Goal: Download file/media

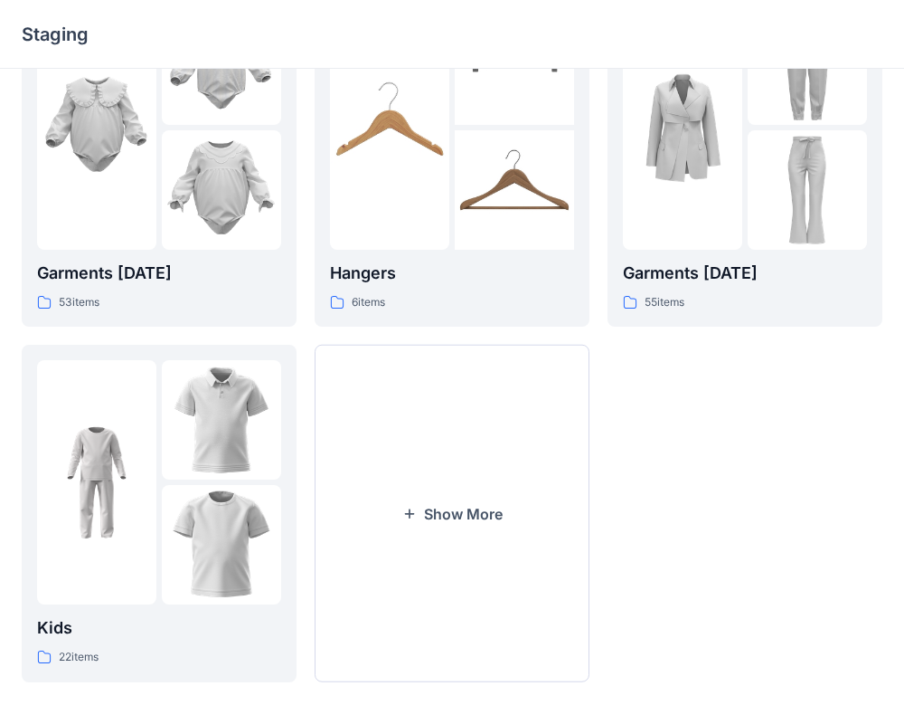
scroll to position [464, 0]
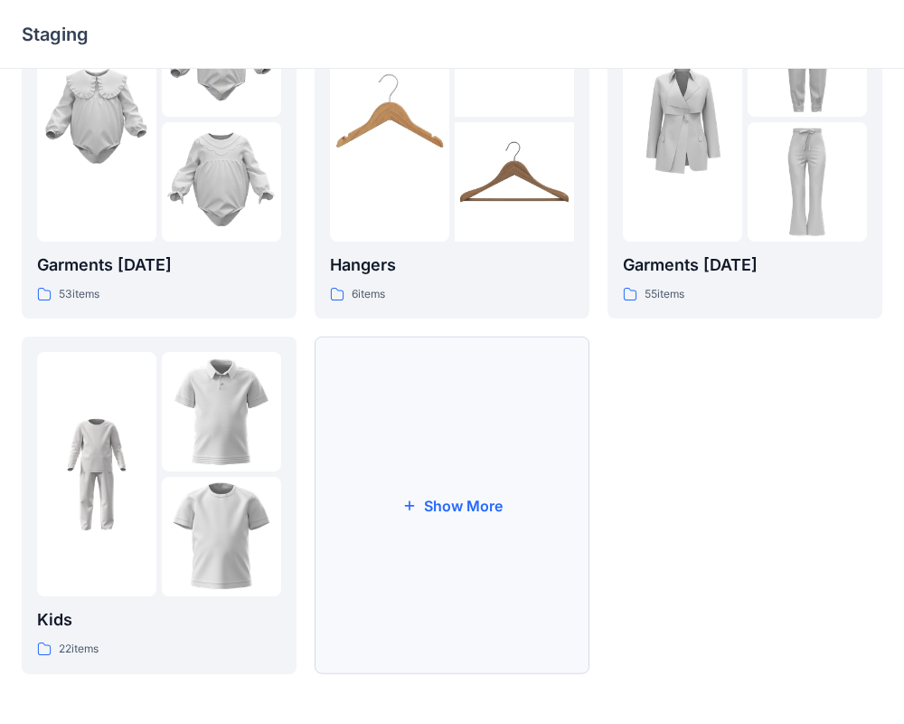
click at [414, 502] on icon "button" at bounding box center [409, 504] width 14 height 14
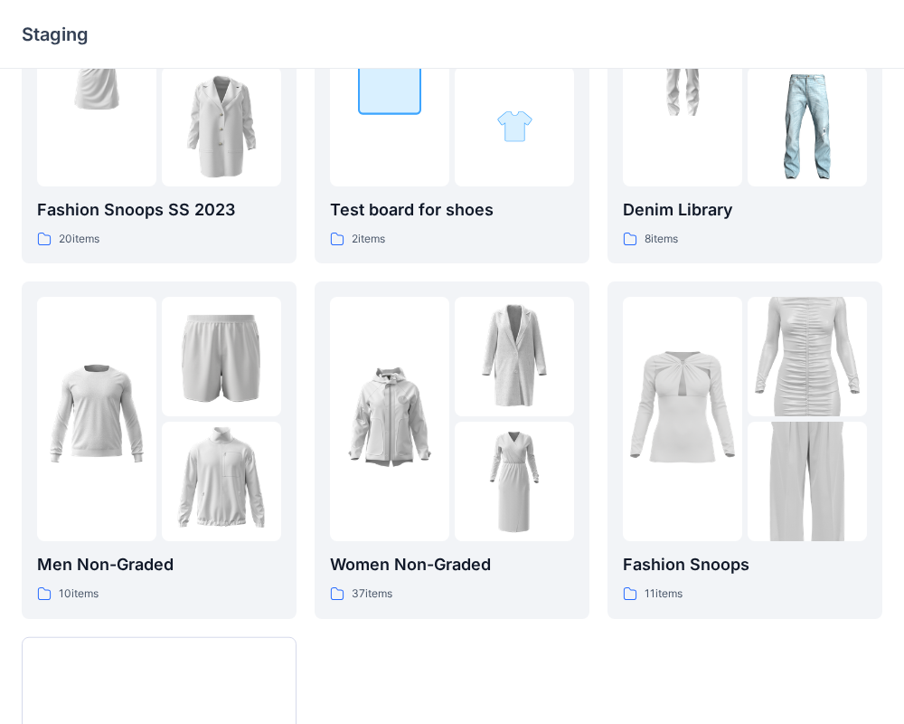
scroll to position [1231, 0]
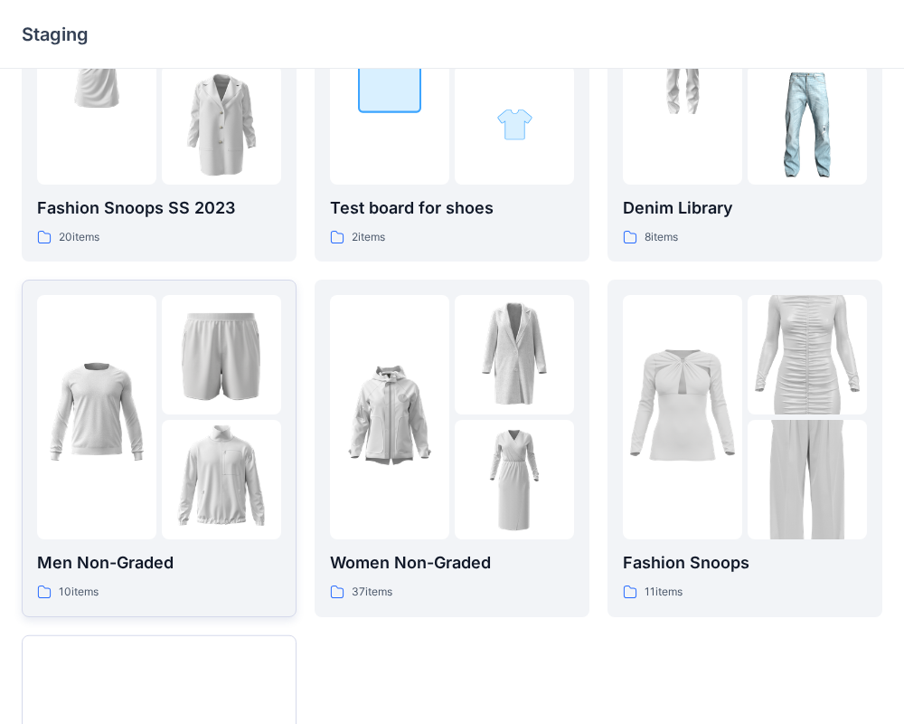
click at [195, 394] on img at bounding box center [221, 354] width 119 height 119
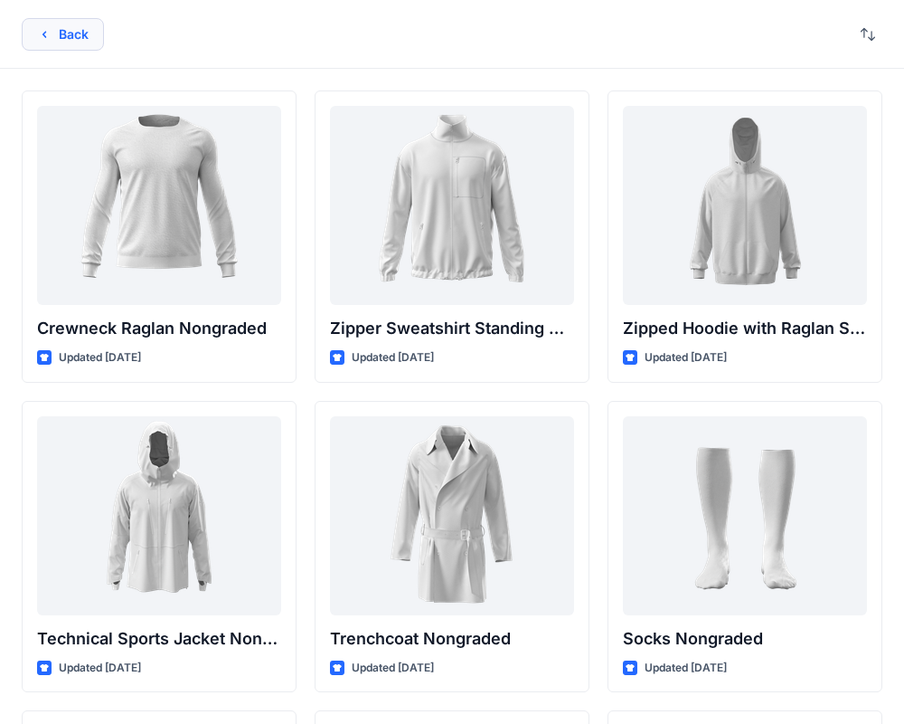
click at [64, 31] on button "Back" at bounding box center [63, 34] width 82 height 33
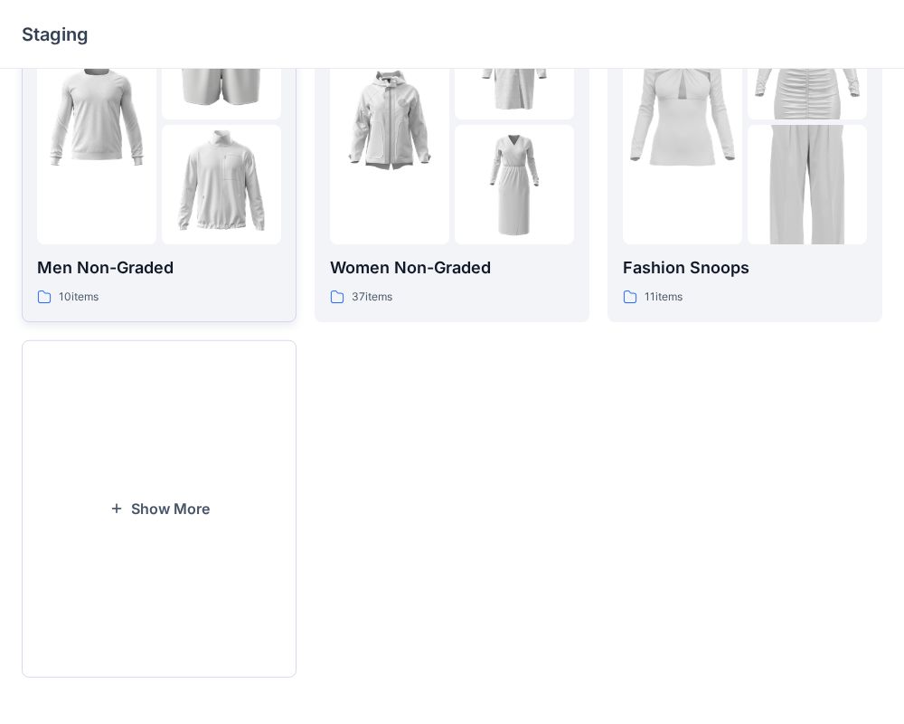
scroll to position [1529, 0]
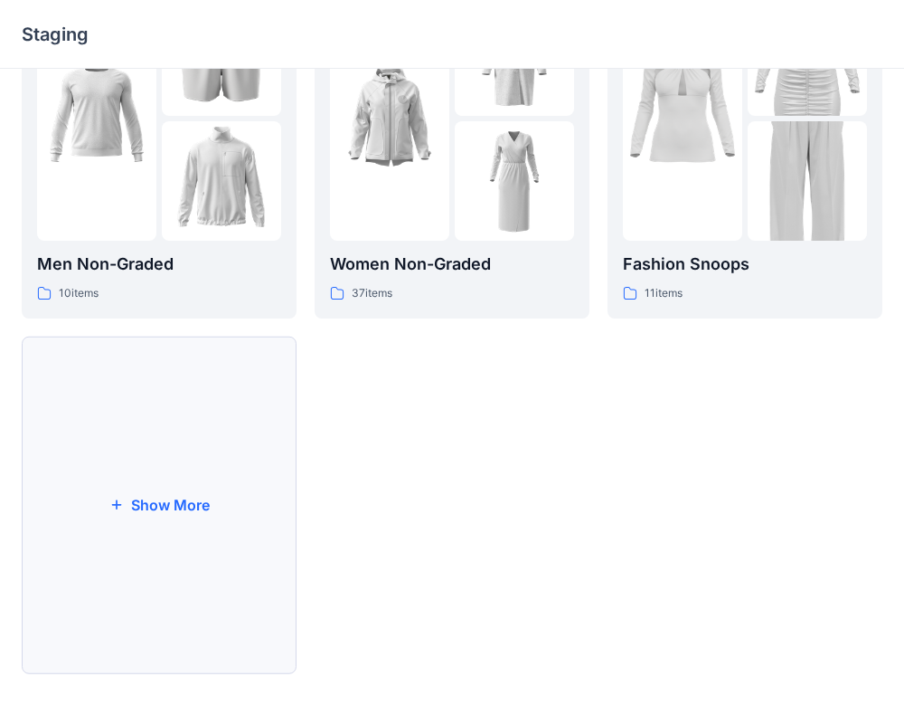
click at [171, 497] on button "Show More" at bounding box center [159, 504] width 275 height 337
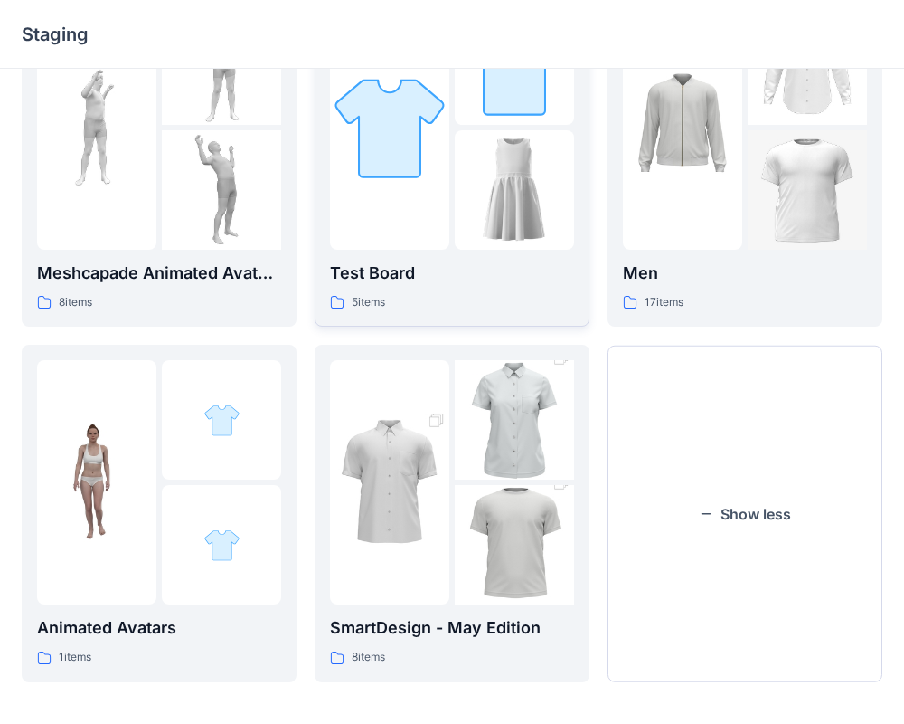
scroll to position [1885, 0]
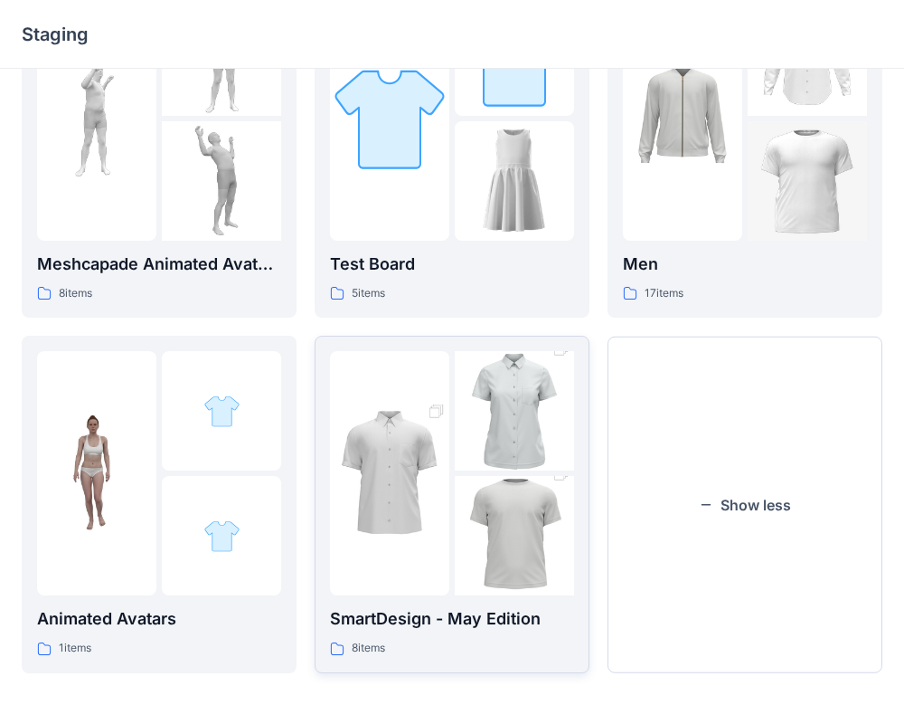
click at [428, 440] on img at bounding box center [389, 472] width 119 height 179
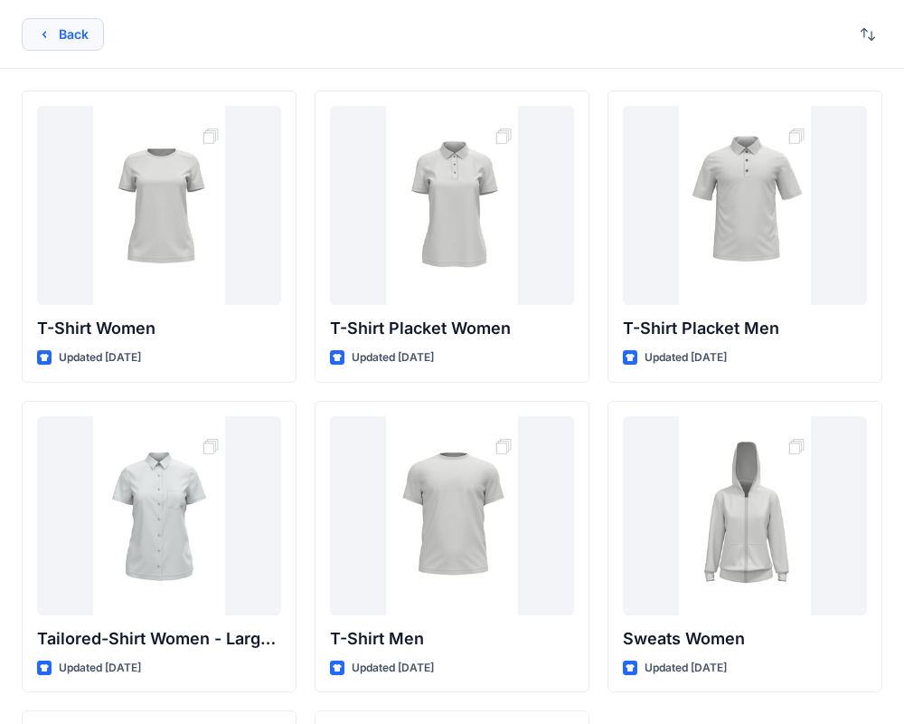
click at [55, 32] on button "Back" at bounding box center [63, 34] width 82 height 33
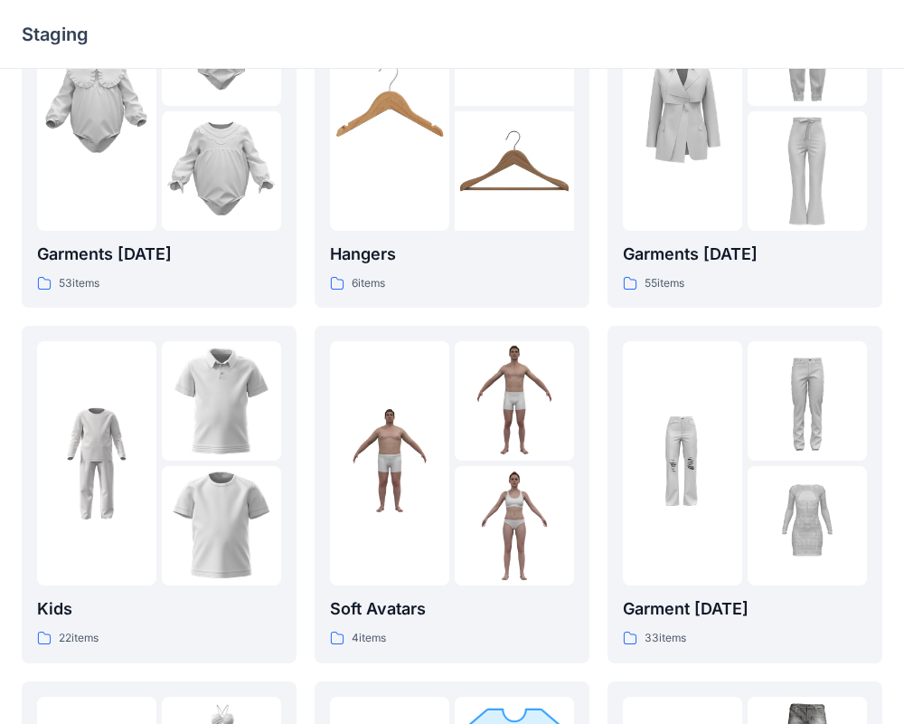
scroll to position [483, 0]
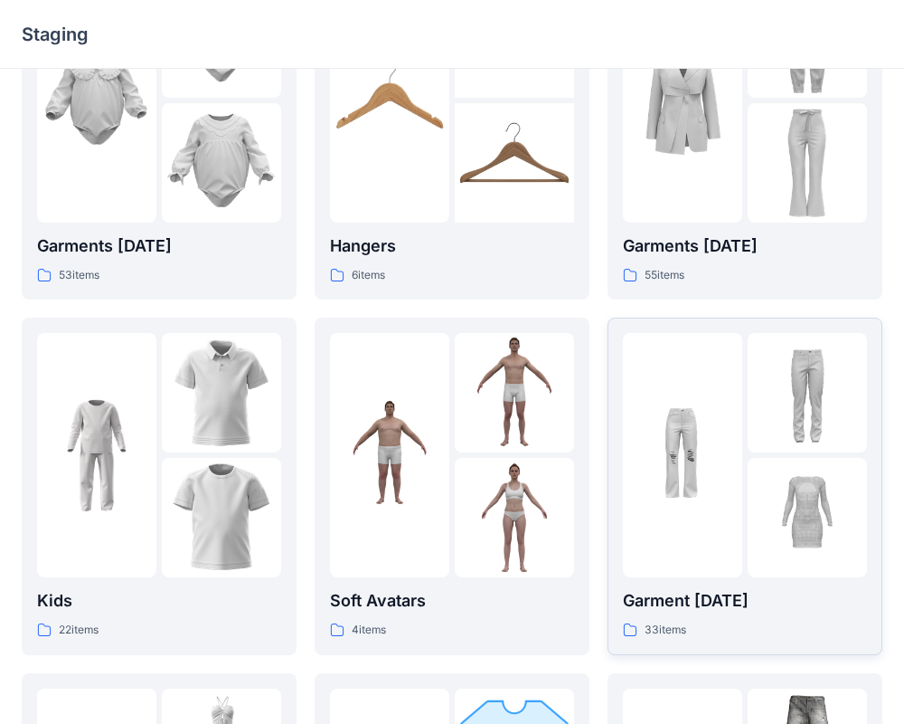
click at [713, 488] on img at bounding box center [682, 454] width 119 height 119
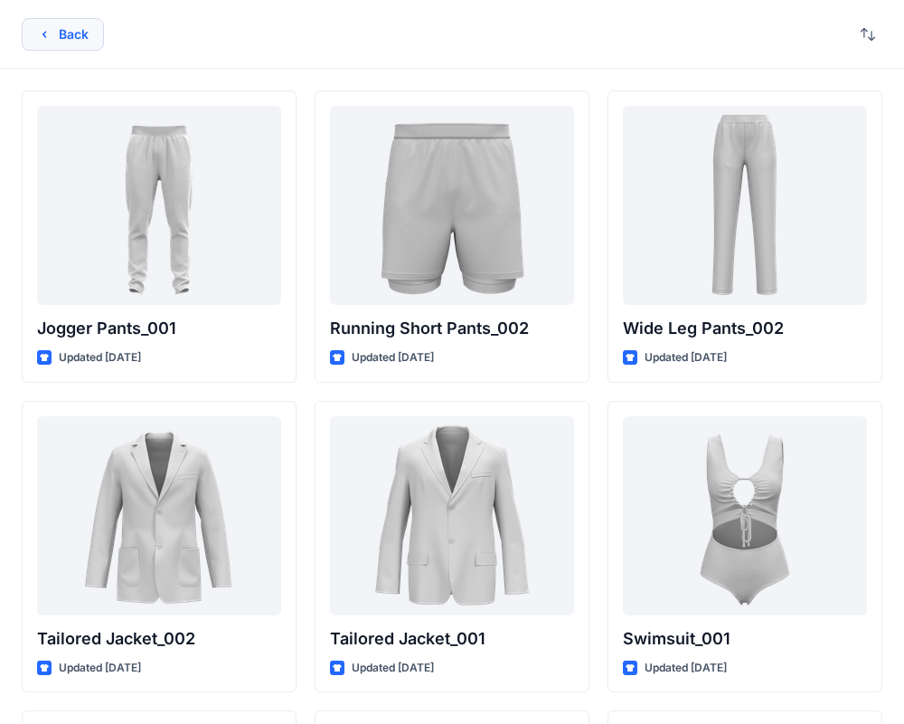
click at [53, 39] on button "Back" at bounding box center [63, 34] width 82 height 33
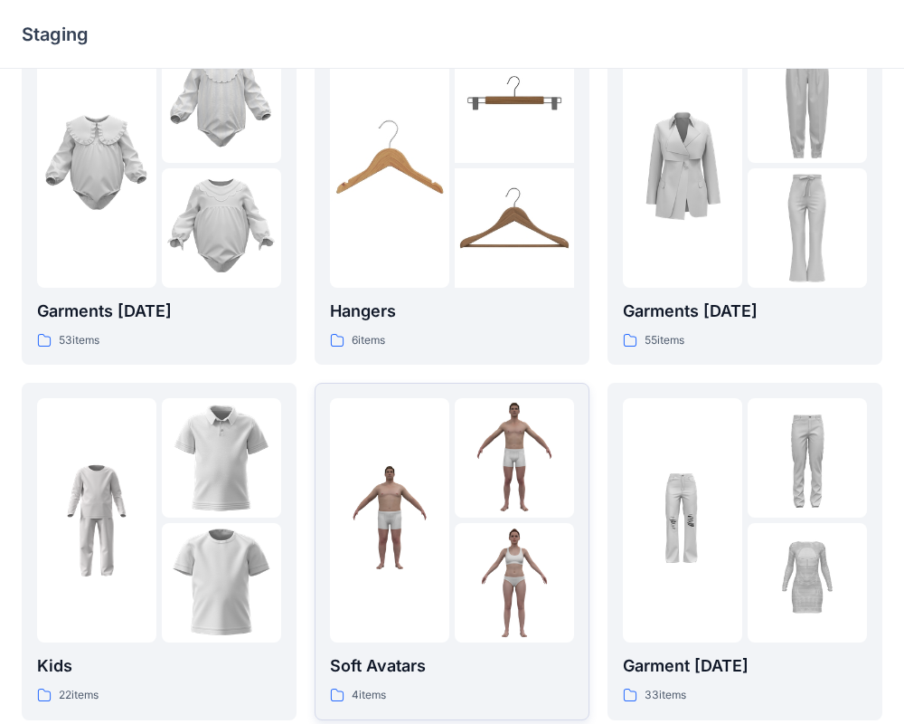
scroll to position [372, 0]
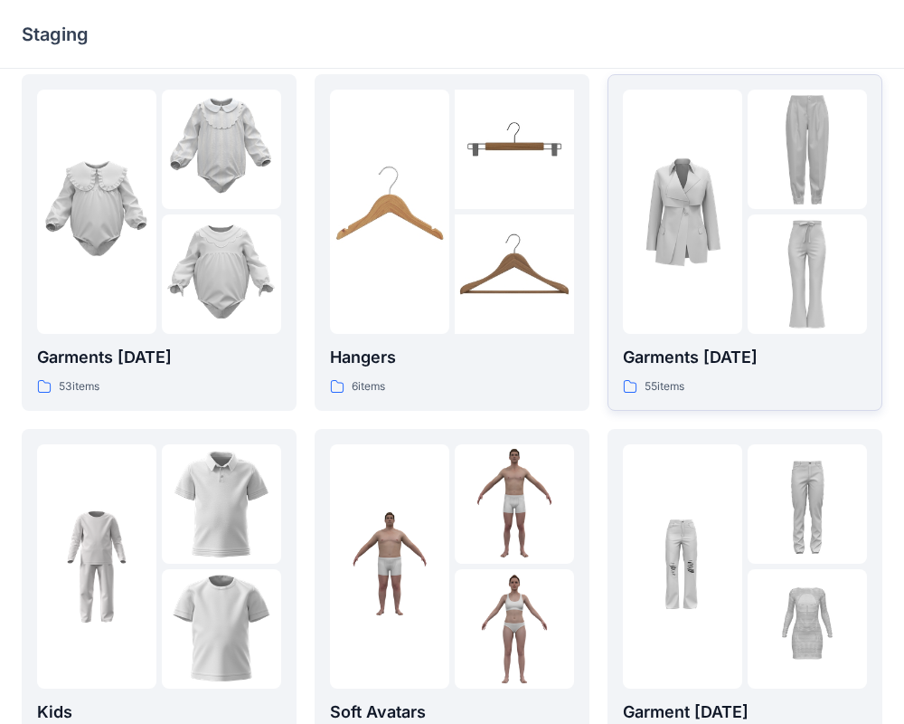
click at [713, 233] on img at bounding box center [682, 211] width 119 height 119
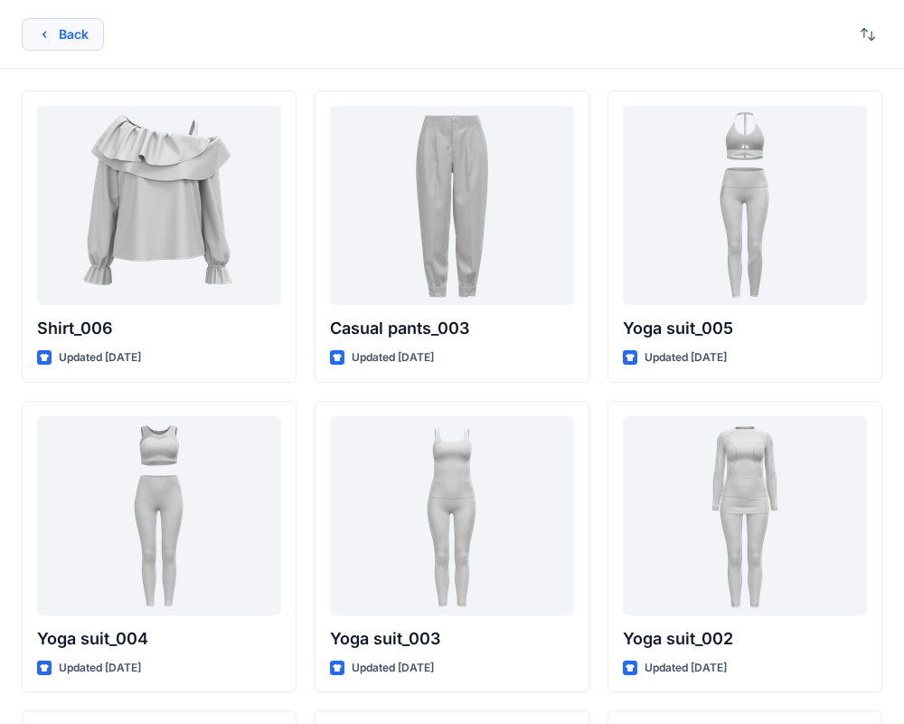
click at [61, 27] on button "Back" at bounding box center [63, 34] width 82 height 33
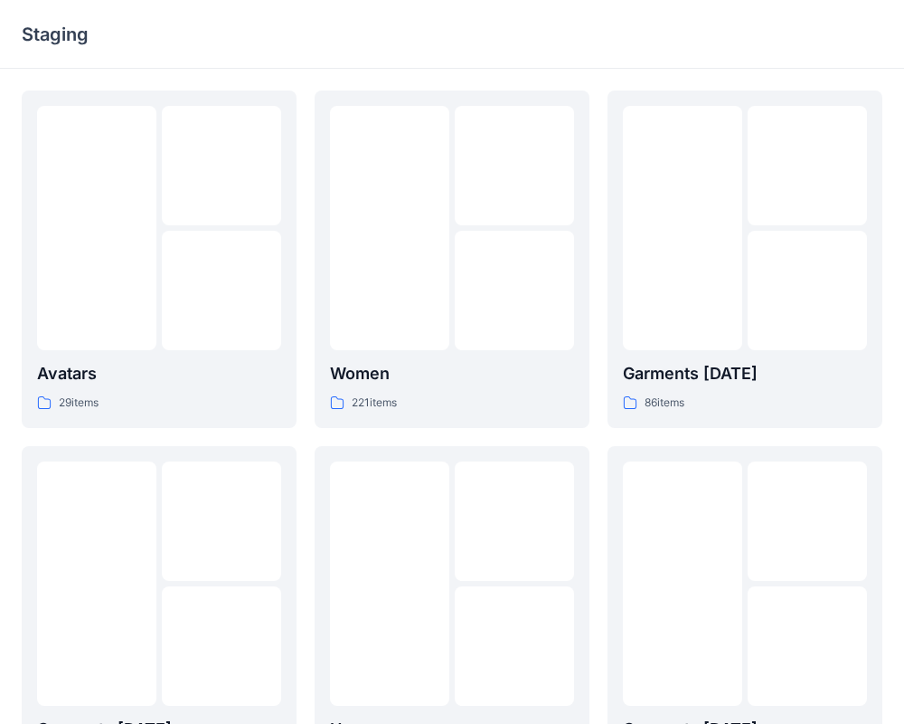
scroll to position [372, 0]
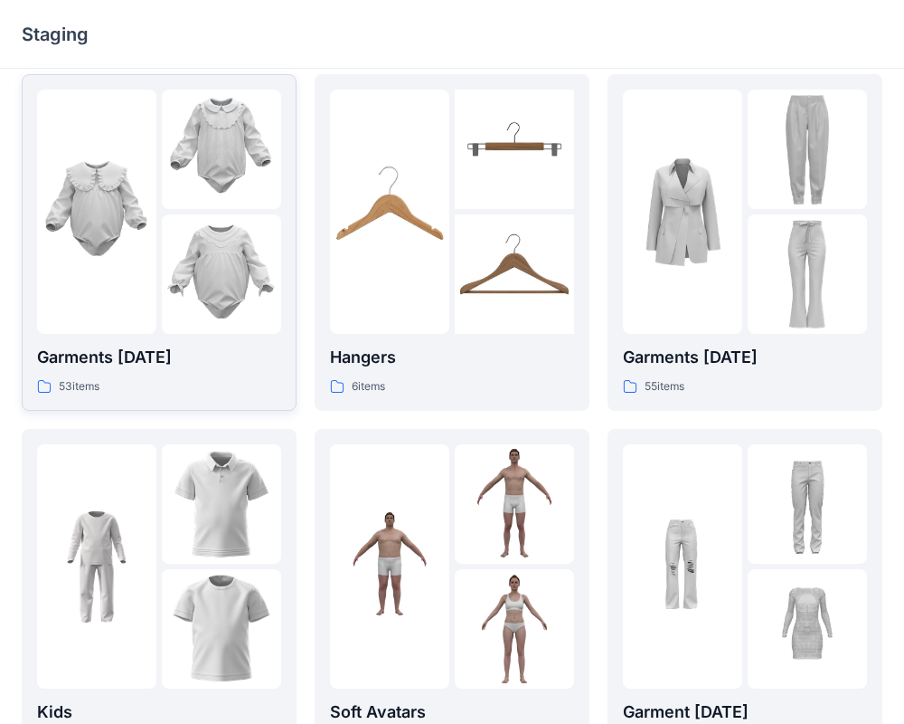
click at [189, 175] on img at bounding box center [221, 149] width 119 height 119
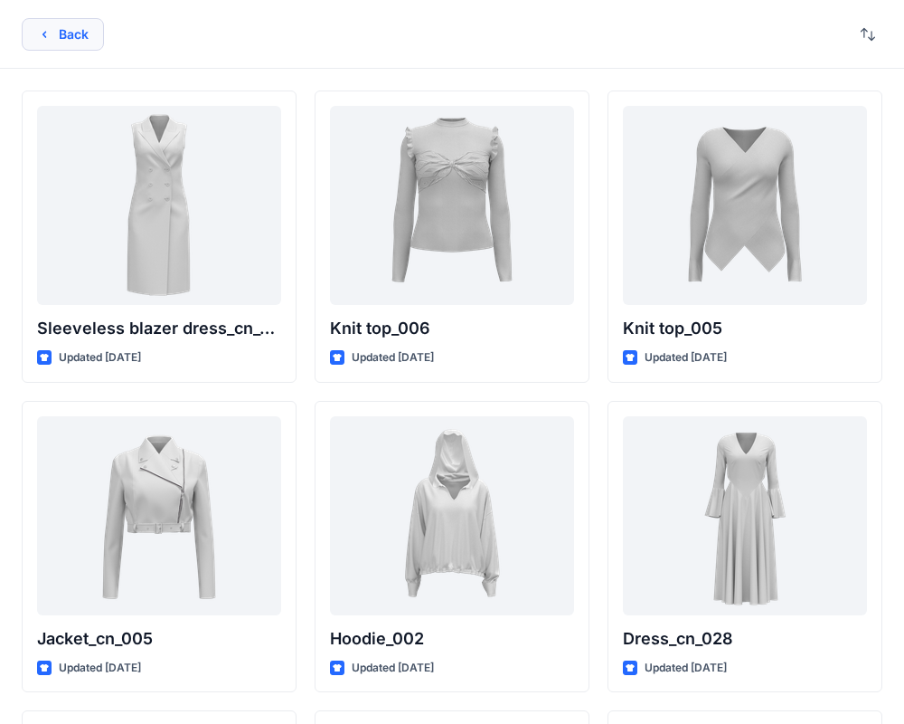
click at [48, 37] on icon "button" at bounding box center [44, 34] width 14 height 14
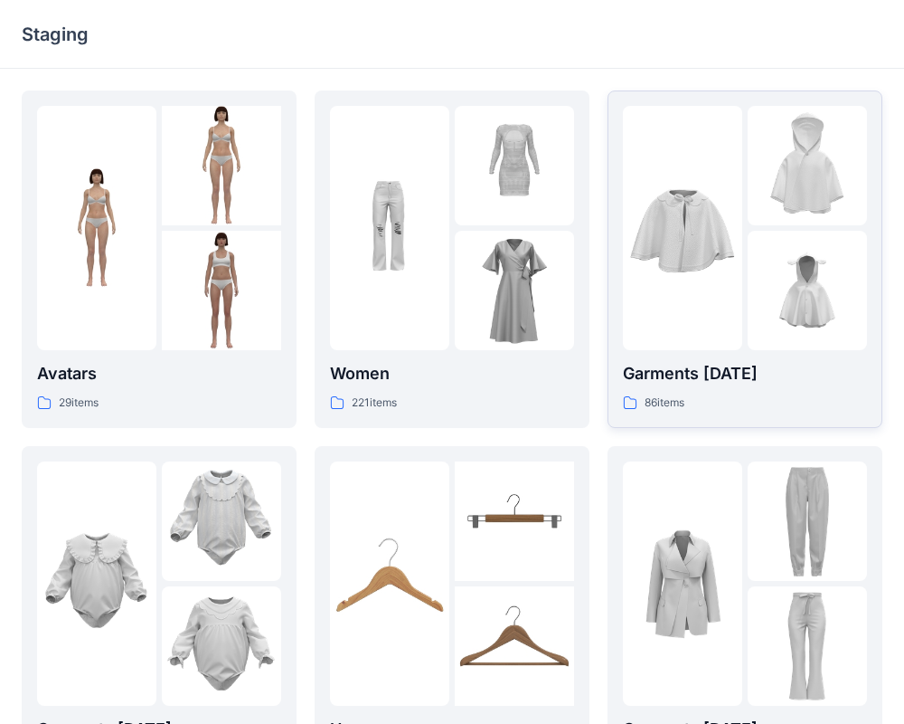
click at [698, 198] on img at bounding box center [682, 227] width 119 height 119
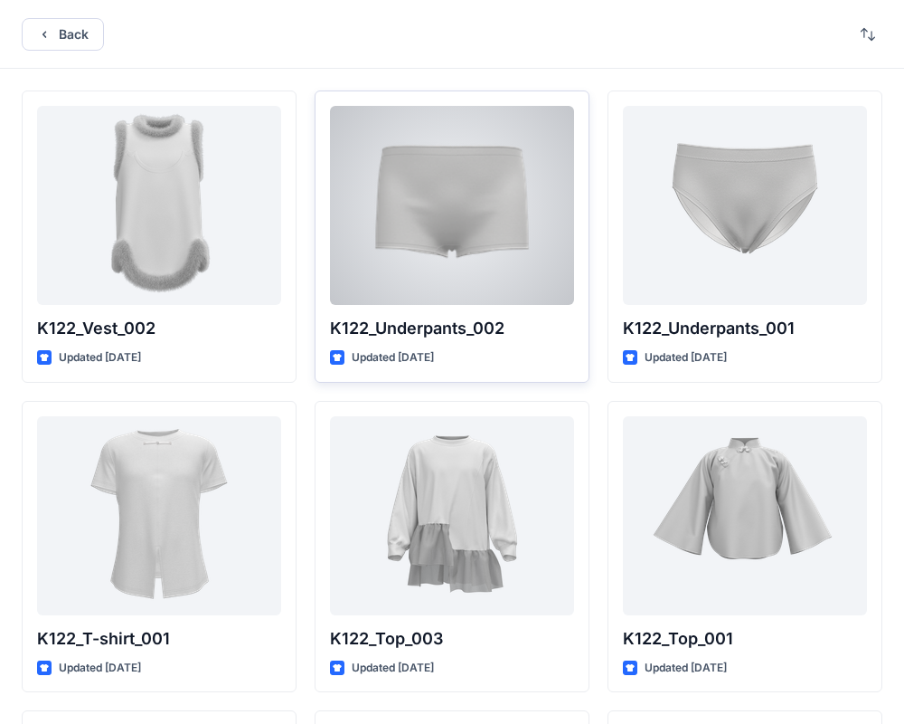
click at [444, 187] on div at bounding box center [452, 205] width 244 height 199
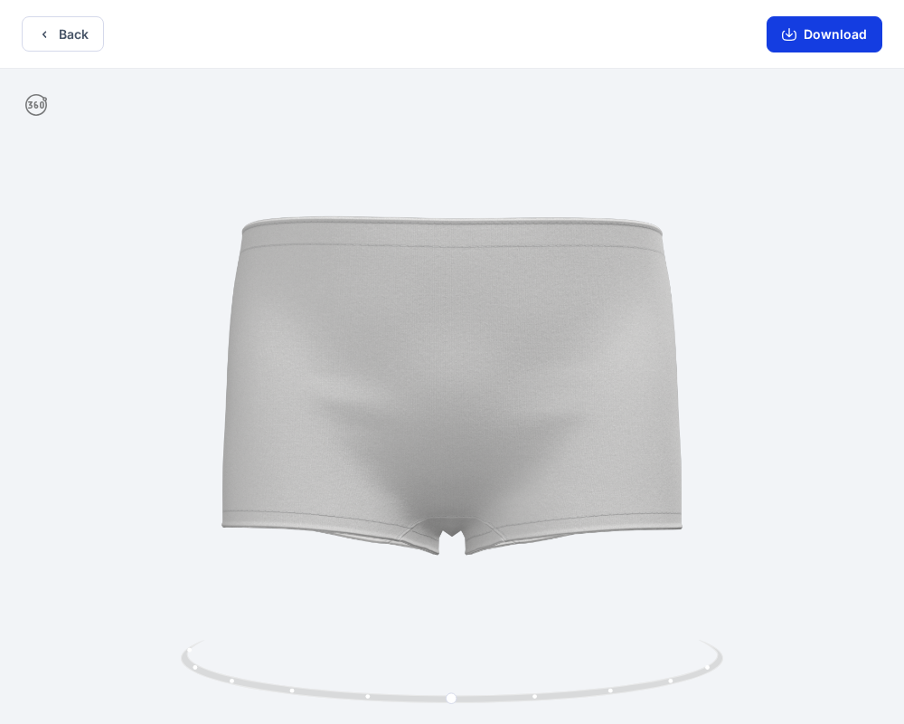
click at [815, 31] on button "Download" at bounding box center [825, 34] width 116 height 36
click at [823, 37] on button "Download" at bounding box center [825, 34] width 116 height 36
click at [801, 33] on button "Download" at bounding box center [825, 34] width 116 height 36
click at [840, 33] on button "Download" at bounding box center [825, 34] width 116 height 36
click at [818, 32] on button "Download" at bounding box center [825, 34] width 116 height 36
